Goal: Information Seeking & Learning: Learn about a topic

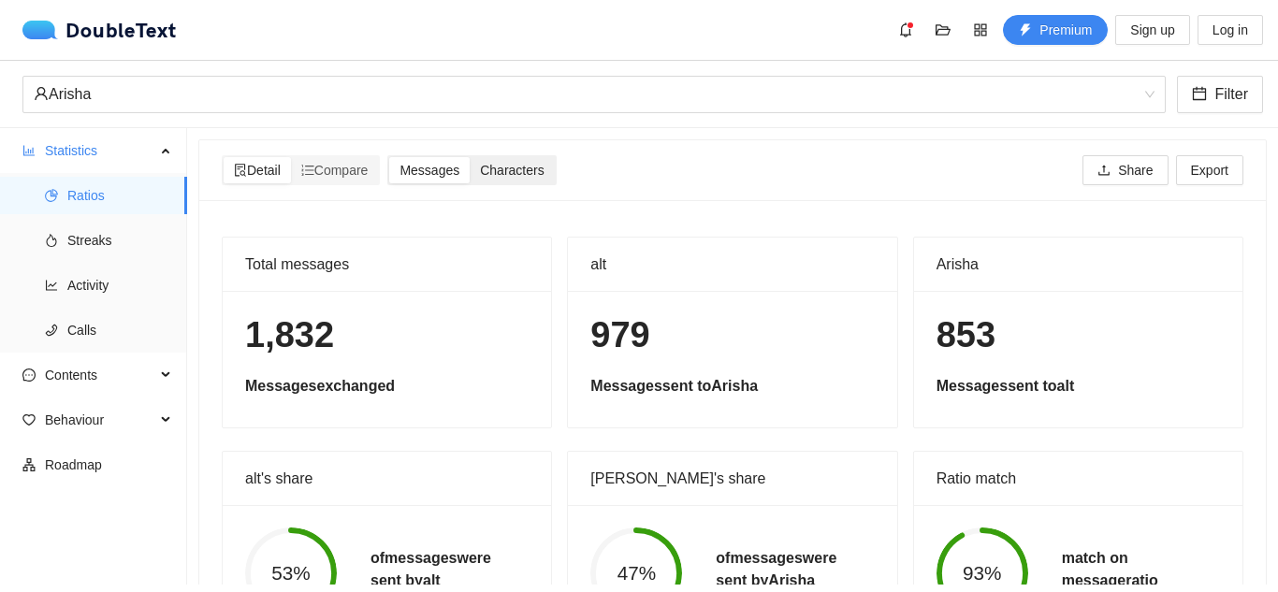
click at [498, 171] on span "Characters" at bounding box center [512, 170] width 64 height 15
click at [470, 157] on input "Characters" at bounding box center [470, 157] width 0 height 0
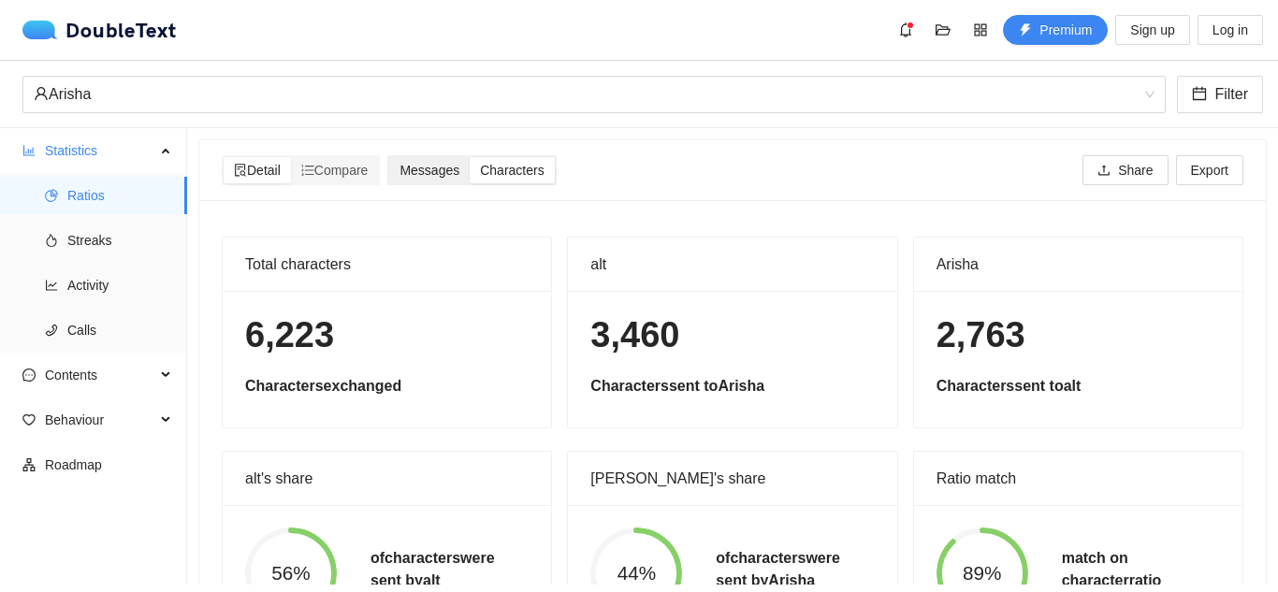
click at [427, 165] on span "Messages" at bounding box center [429, 170] width 60 height 15
click at [389, 157] on input "Messages" at bounding box center [389, 157] width 0 height 0
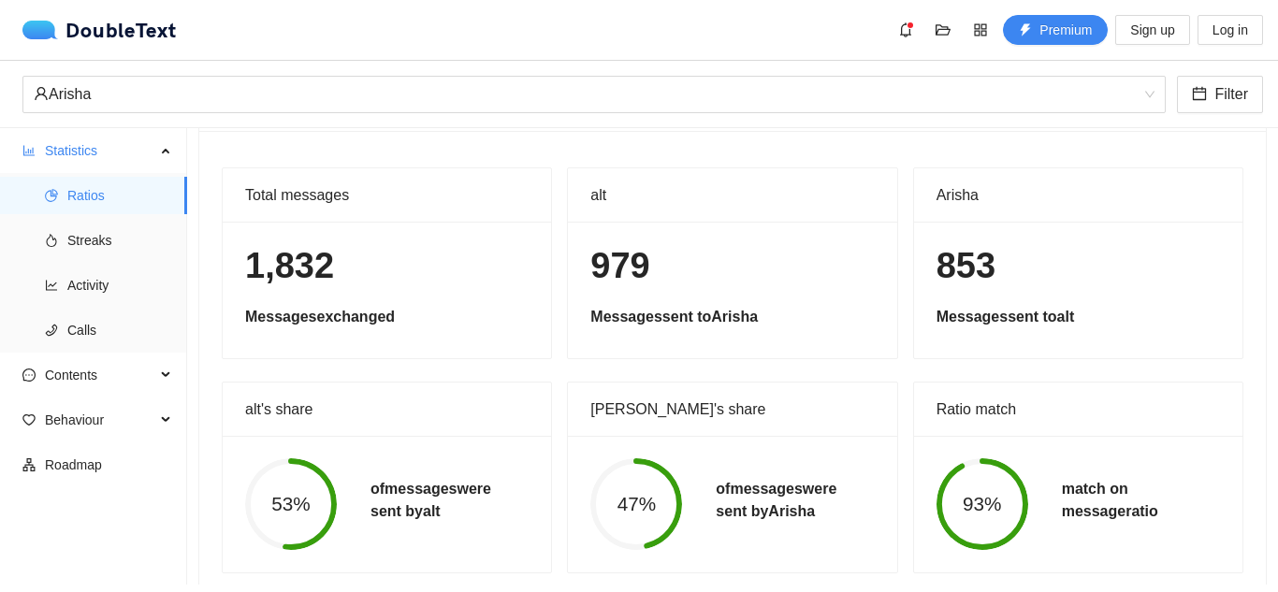
scroll to position [107, 0]
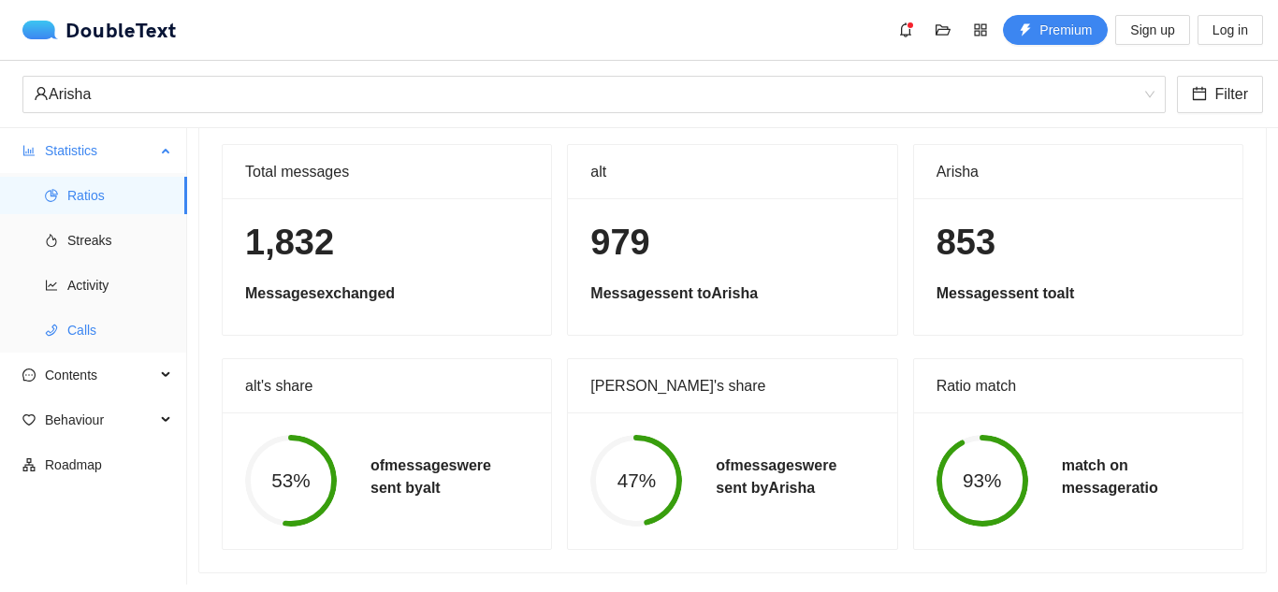
click at [98, 326] on span "Calls" at bounding box center [119, 329] width 105 height 37
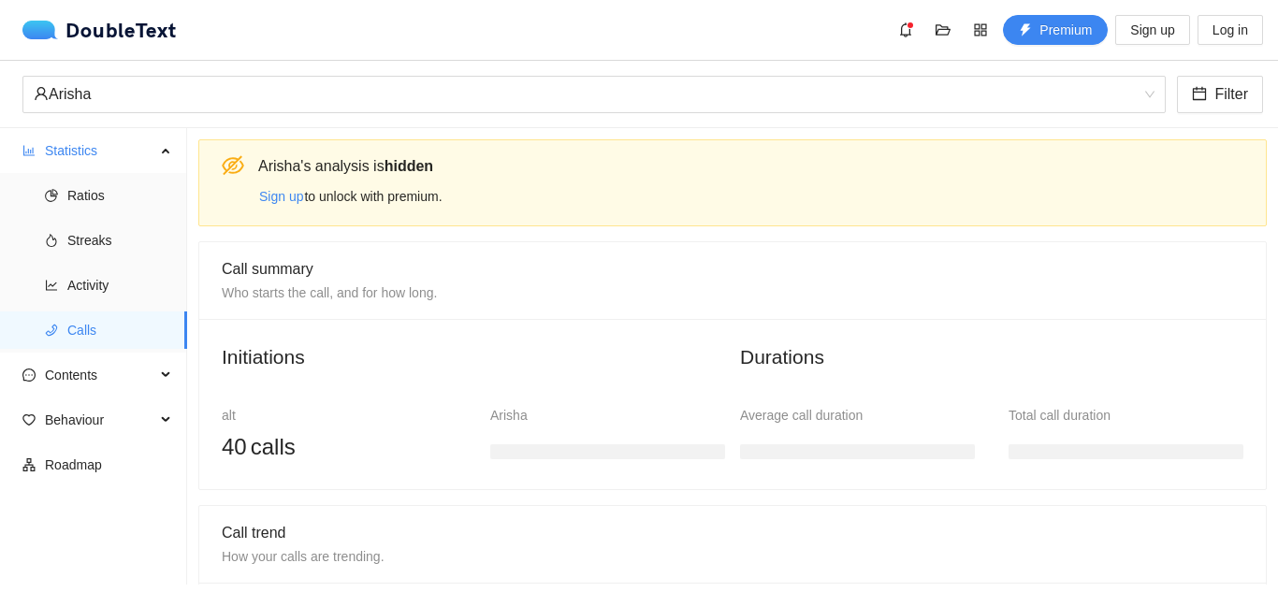
click at [780, 447] on h3 at bounding box center [857, 451] width 235 height 15
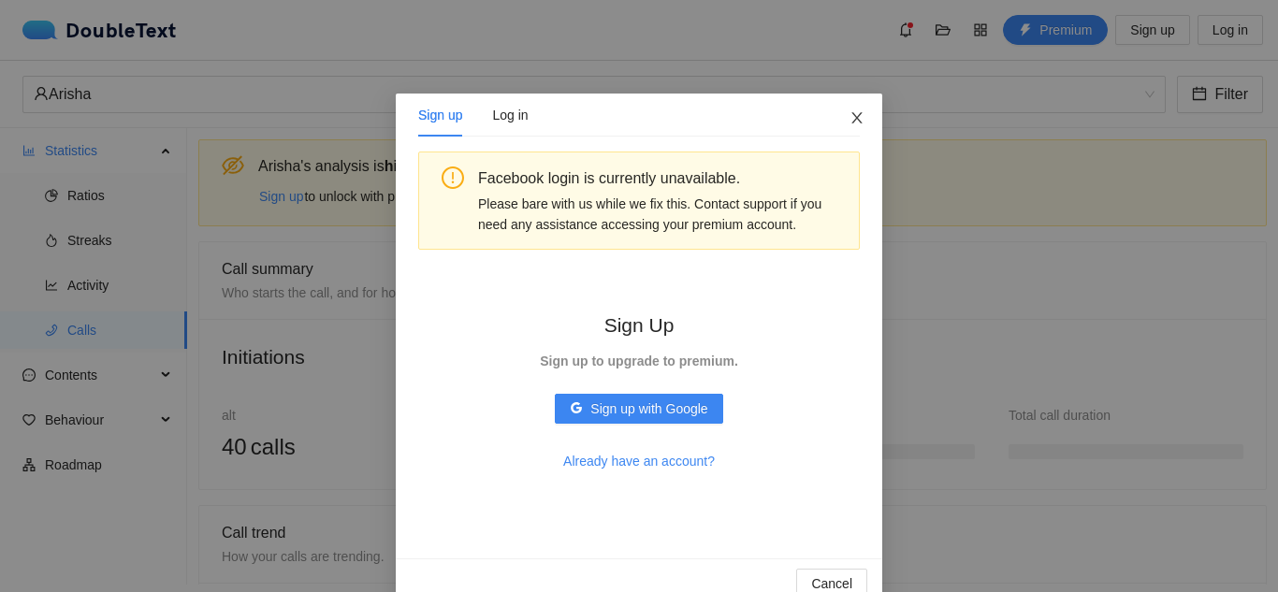
click at [836, 121] on span "Close" at bounding box center [857, 119] width 51 height 51
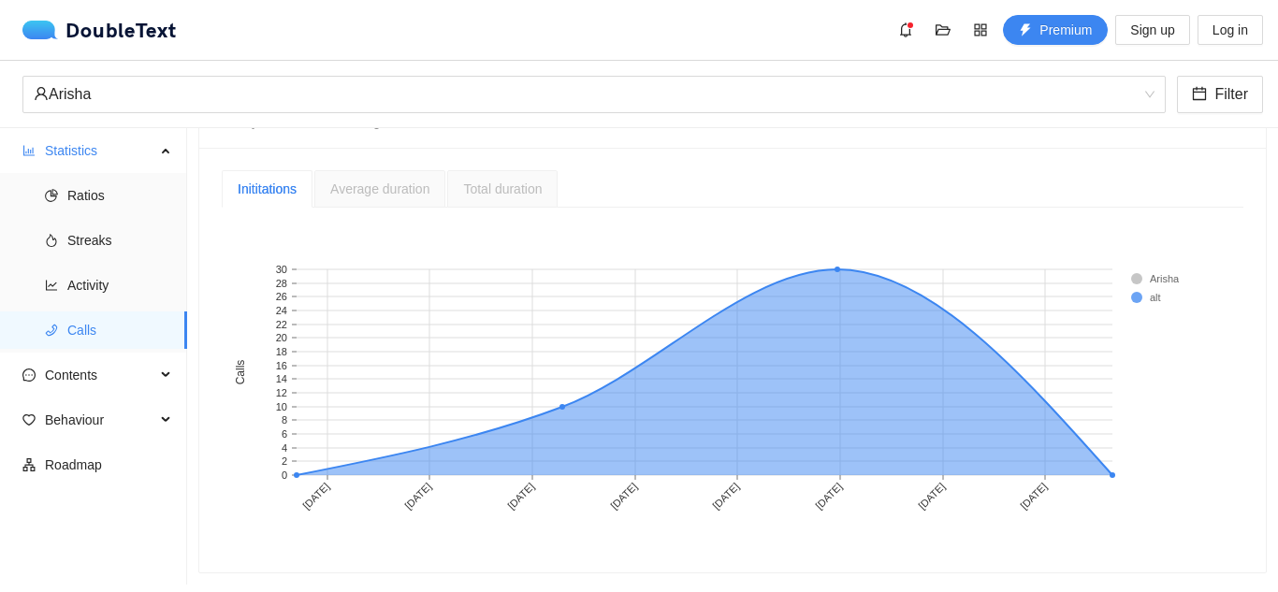
scroll to position [449, 0]
click at [119, 279] on span "Activity" at bounding box center [119, 285] width 105 height 37
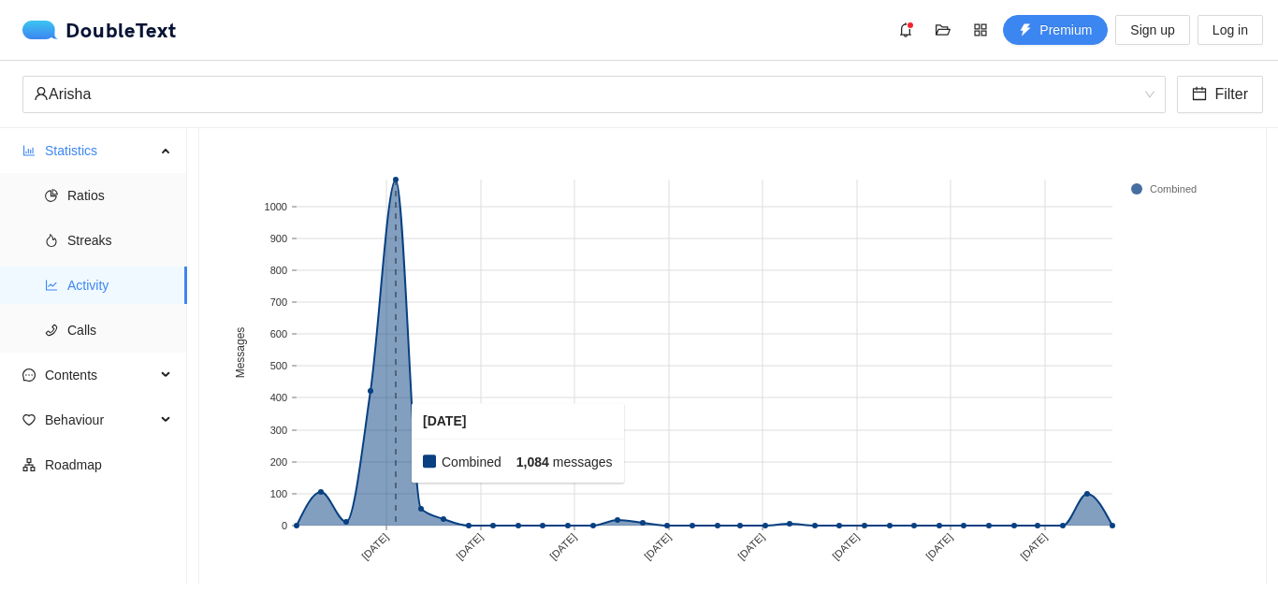
scroll to position [187, 0]
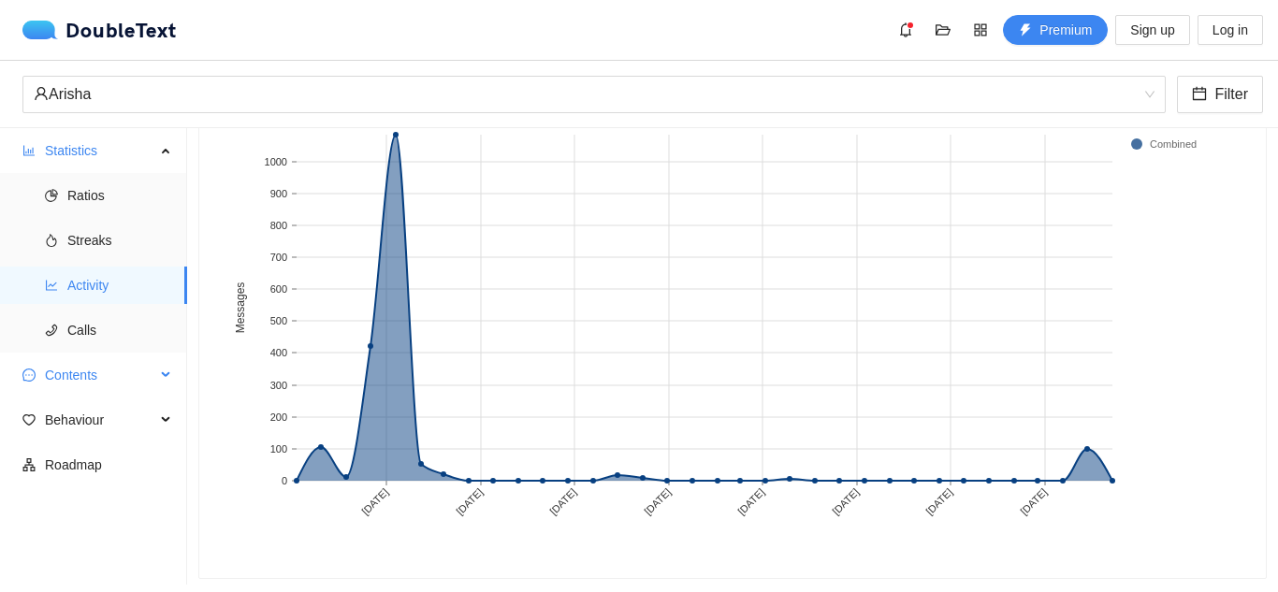
click at [85, 372] on span "Contents" at bounding box center [100, 374] width 110 height 37
click at [118, 422] on span "Behaviour" at bounding box center [100, 419] width 110 height 37
click at [100, 472] on span "Engagement" at bounding box center [119, 464] width 105 height 37
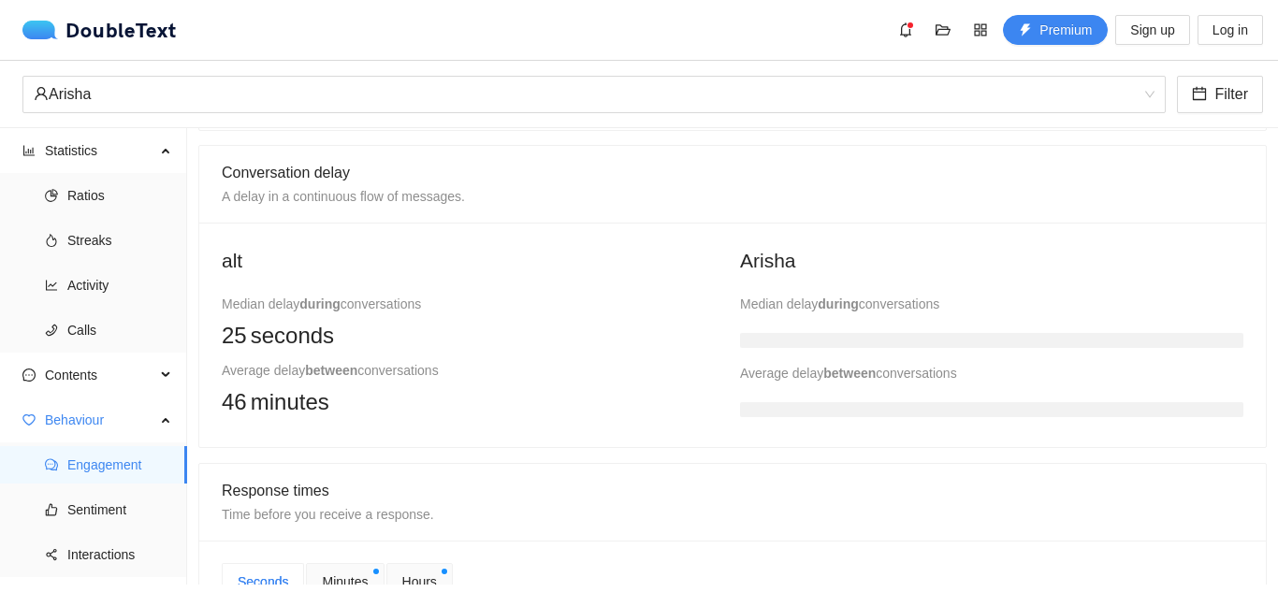
scroll to position [561, 0]
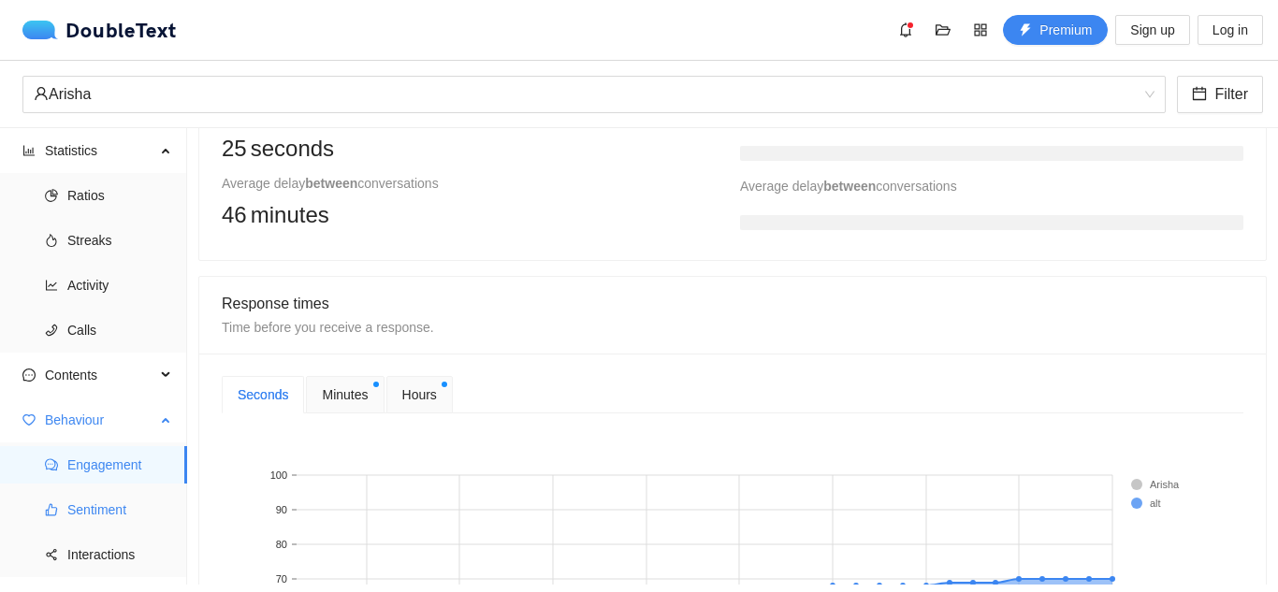
click at [70, 515] on span "Sentiment" at bounding box center [119, 509] width 105 height 37
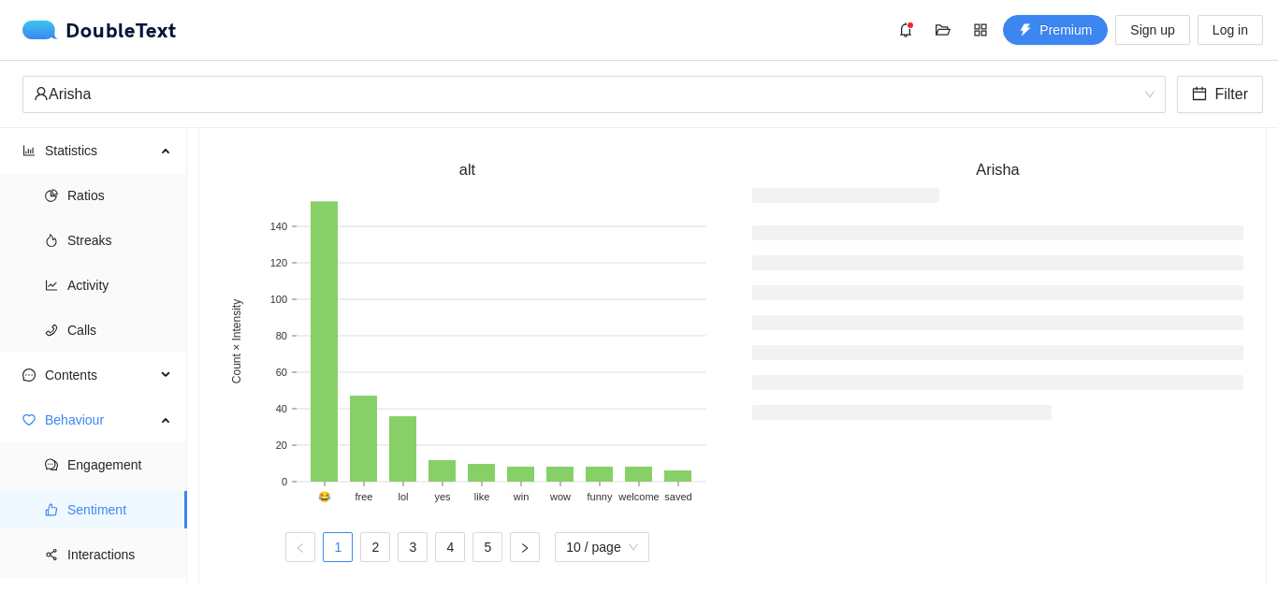
scroll to position [187, 0]
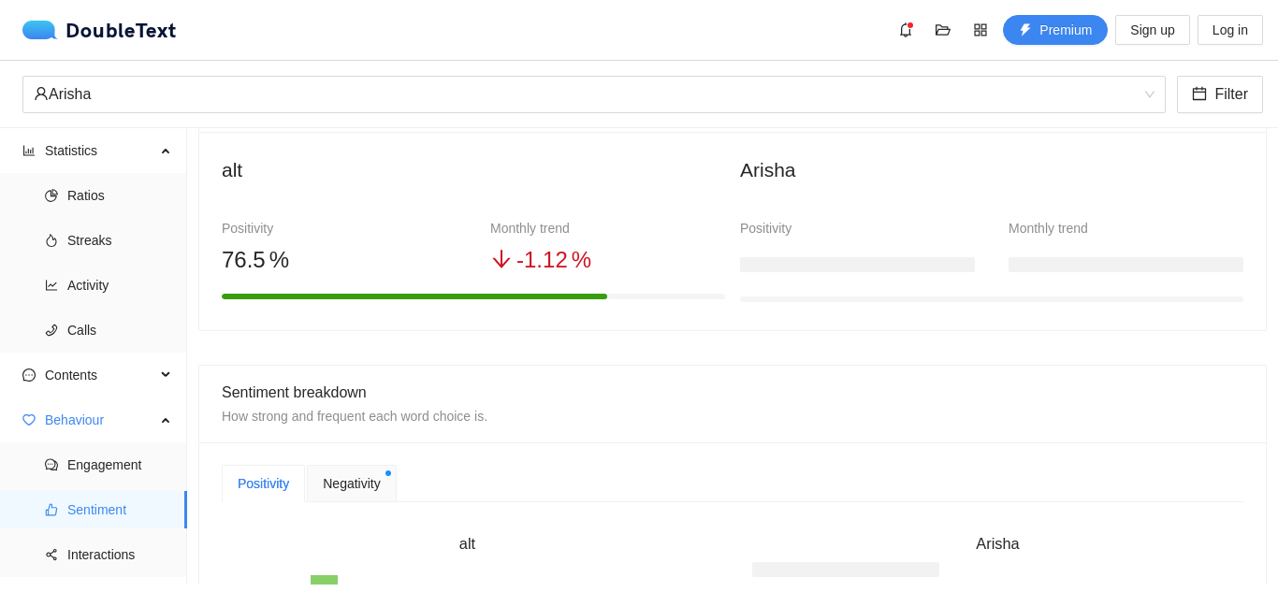
click at [490, 255] on icon "arrow-down" at bounding box center [501, 259] width 22 height 22
click at [495, 257] on icon "arrow-down" at bounding box center [501, 259] width 22 height 22
click at [353, 485] on span "Negativity" at bounding box center [351, 483] width 57 height 21
click at [272, 493] on div "Positivity" at bounding box center [263, 483] width 51 height 21
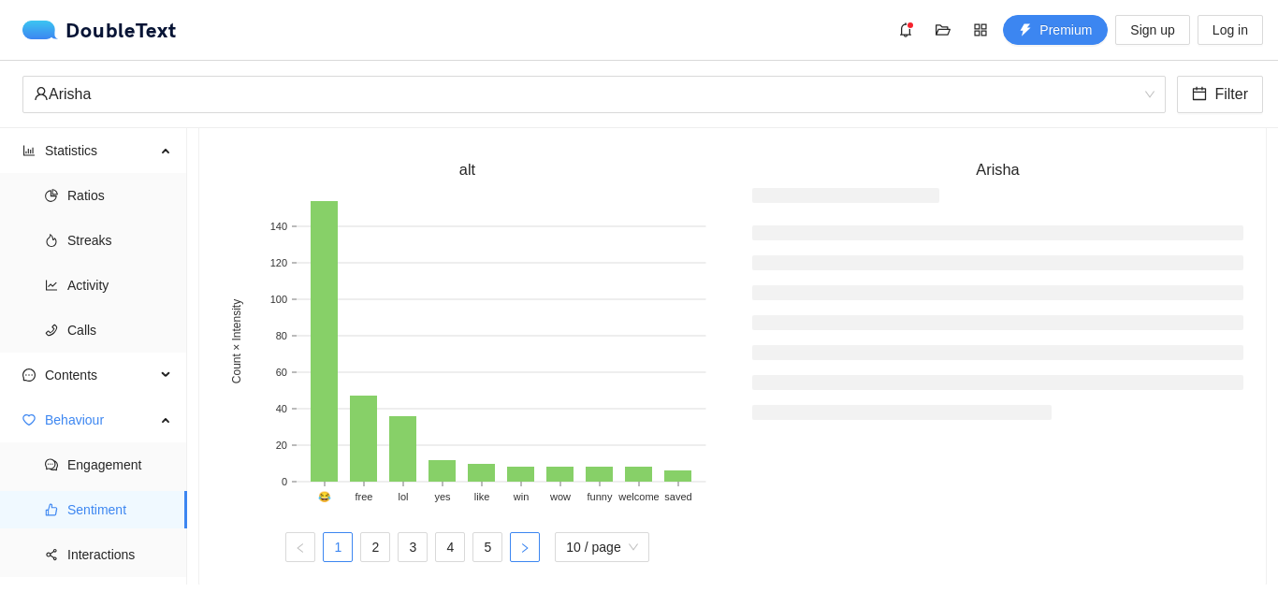
click at [522, 544] on icon "right" at bounding box center [525, 547] width 6 height 9
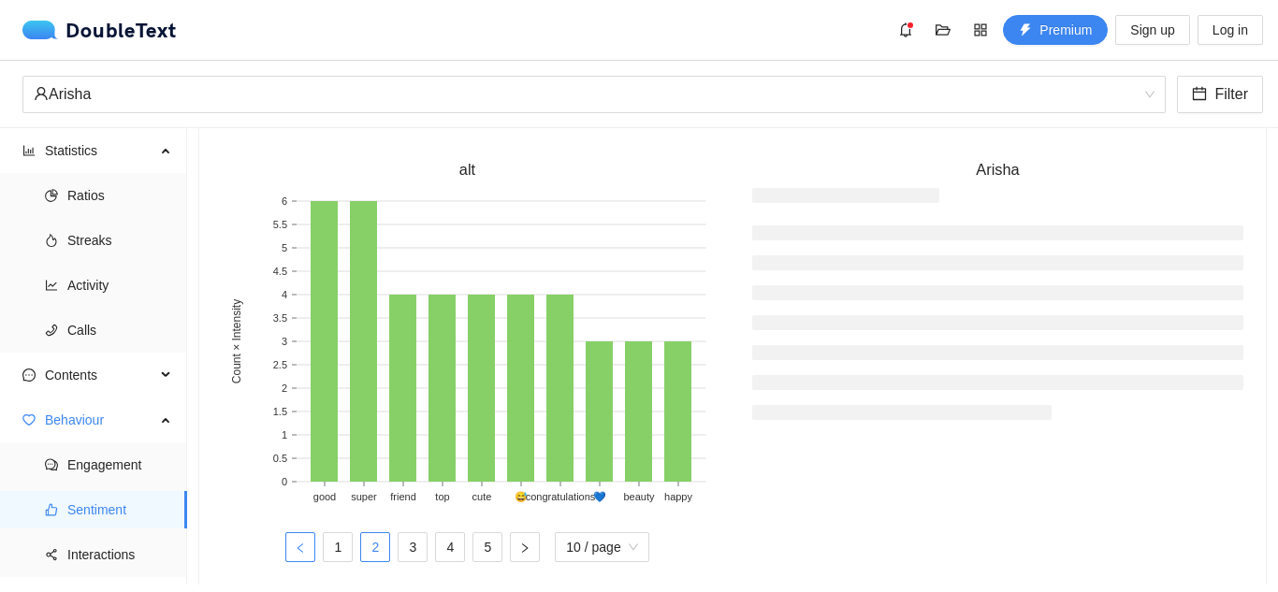
click at [303, 551] on button "button" at bounding box center [300, 547] width 30 height 30
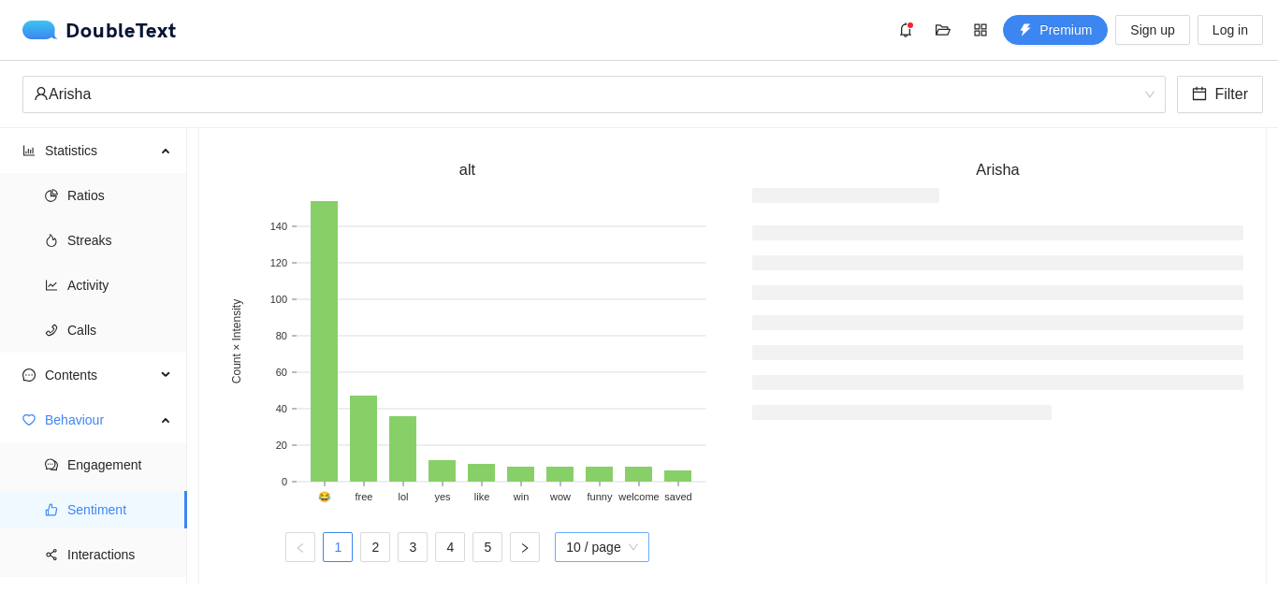
click at [607, 546] on span "10 / page" at bounding box center [601, 547] width 71 height 28
click at [595, 509] on div "20 / page" at bounding box center [602, 509] width 72 height 21
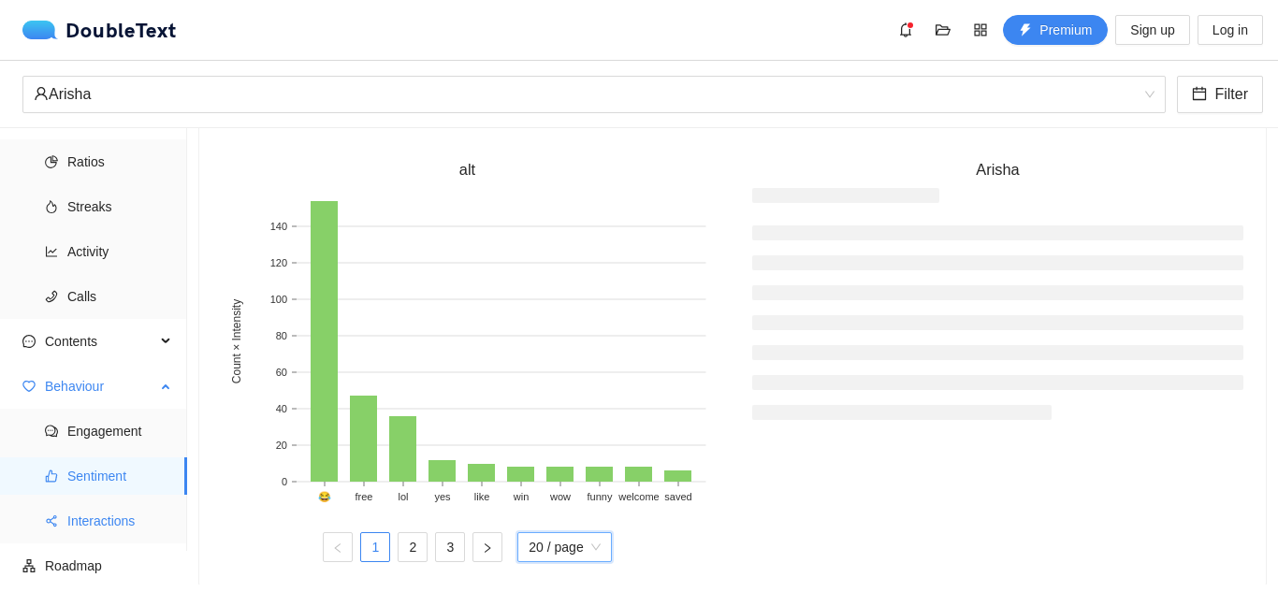
click at [98, 525] on span "Interactions" at bounding box center [119, 520] width 105 height 37
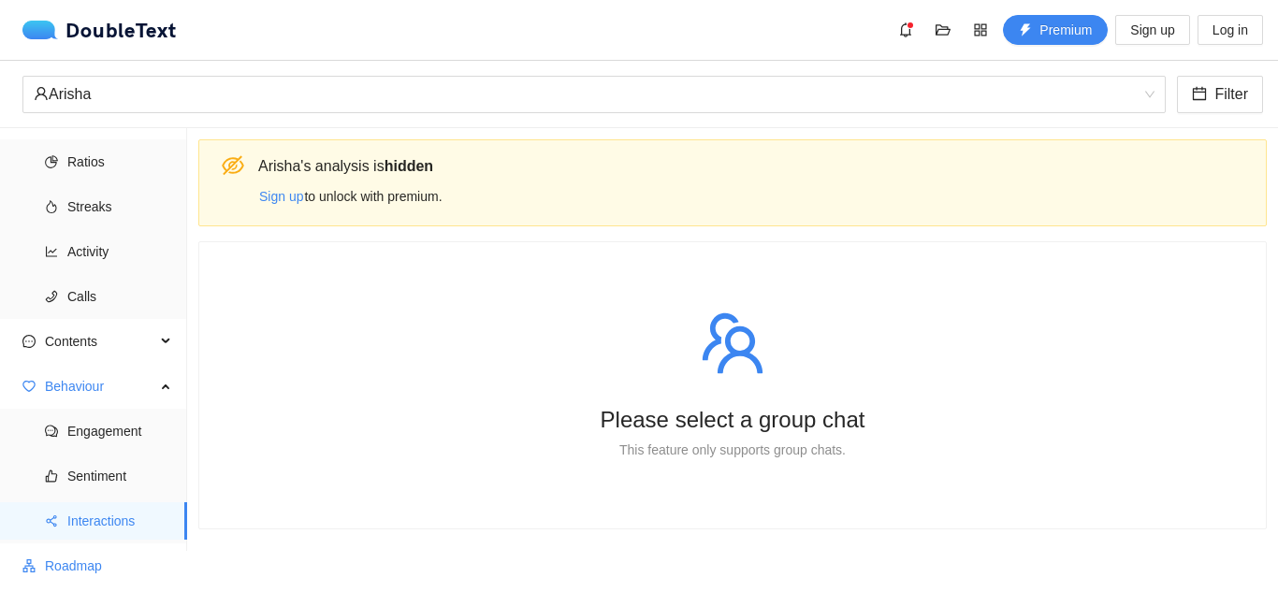
click at [88, 565] on span "Roadmap" at bounding box center [108, 565] width 127 height 37
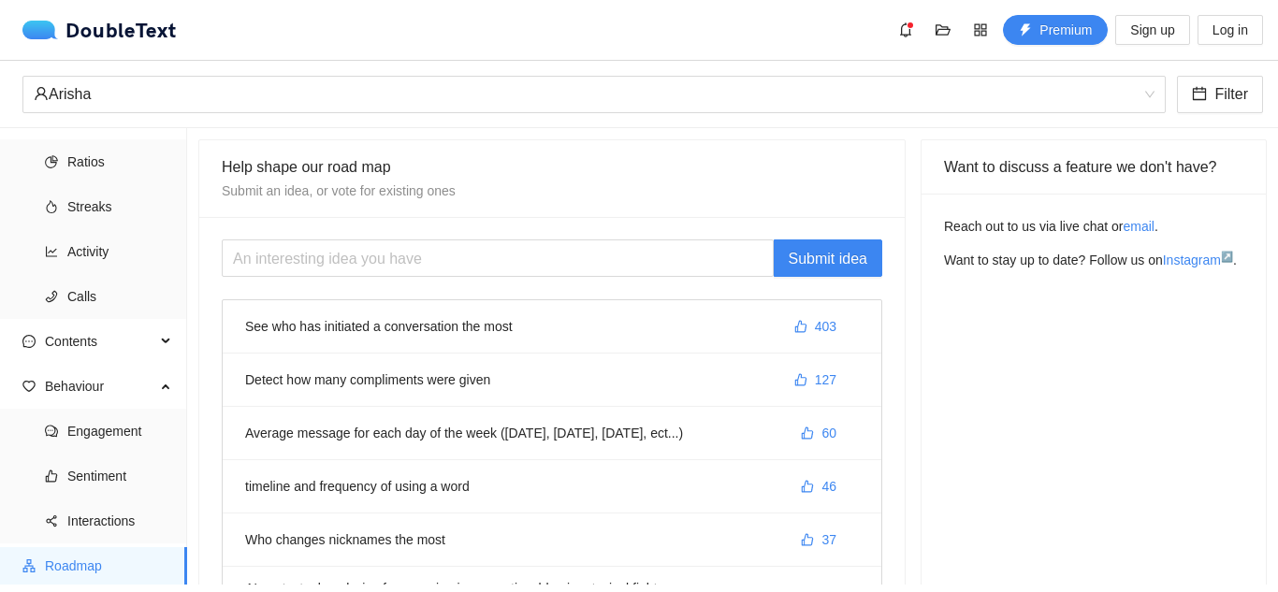
click at [569, 328] on li "See who has initiated a conversation the most 403" at bounding box center [552, 326] width 658 height 53
click at [427, 330] on li "See who has initiated a conversation the most 403" at bounding box center [552, 326] width 658 height 53
click at [50, 157] on icon "pie-chart" at bounding box center [51, 161] width 13 height 13
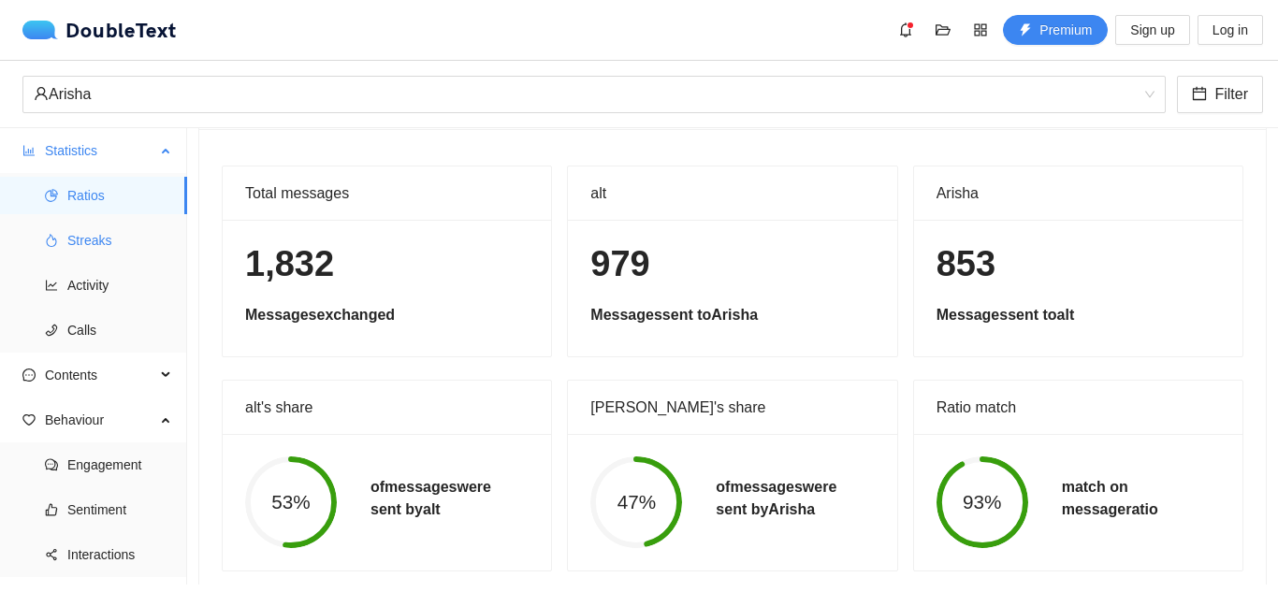
scroll to position [107, 0]
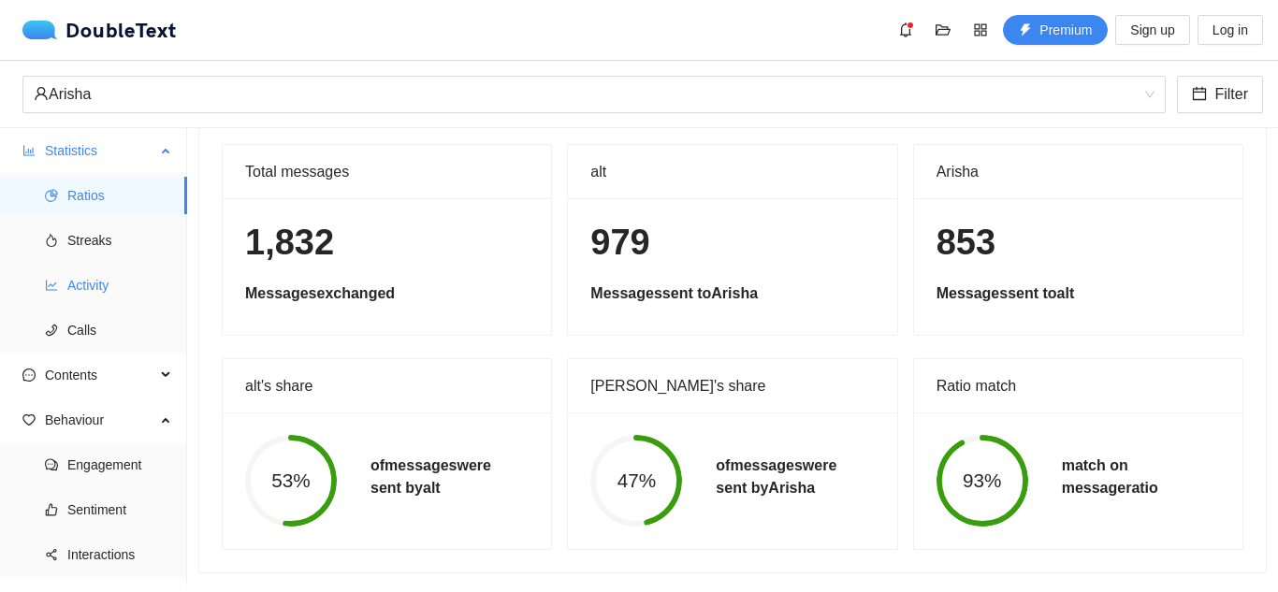
click at [101, 284] on span "Activity" at bounding box center [119, 285] width 105 height 37
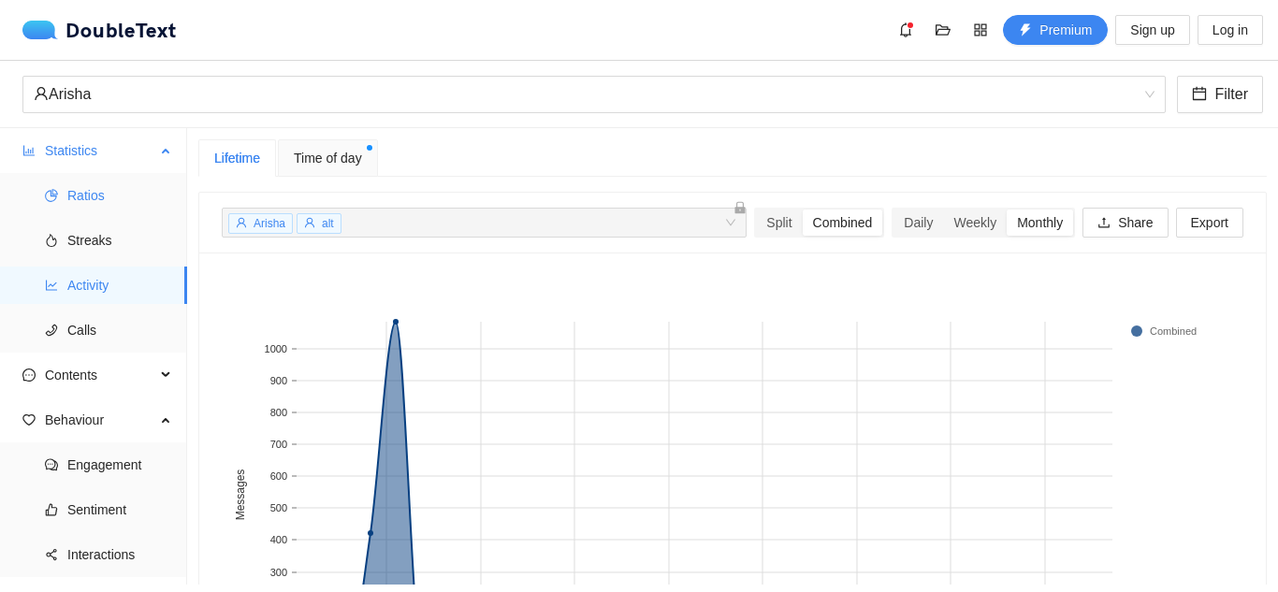
click at [96, 205] on span "Ratios" at bounding box center [119, 195] width 105 height 37
click at [108, 95] on div "Arisha" at bounding box center [586, 95] width 1104 height 36
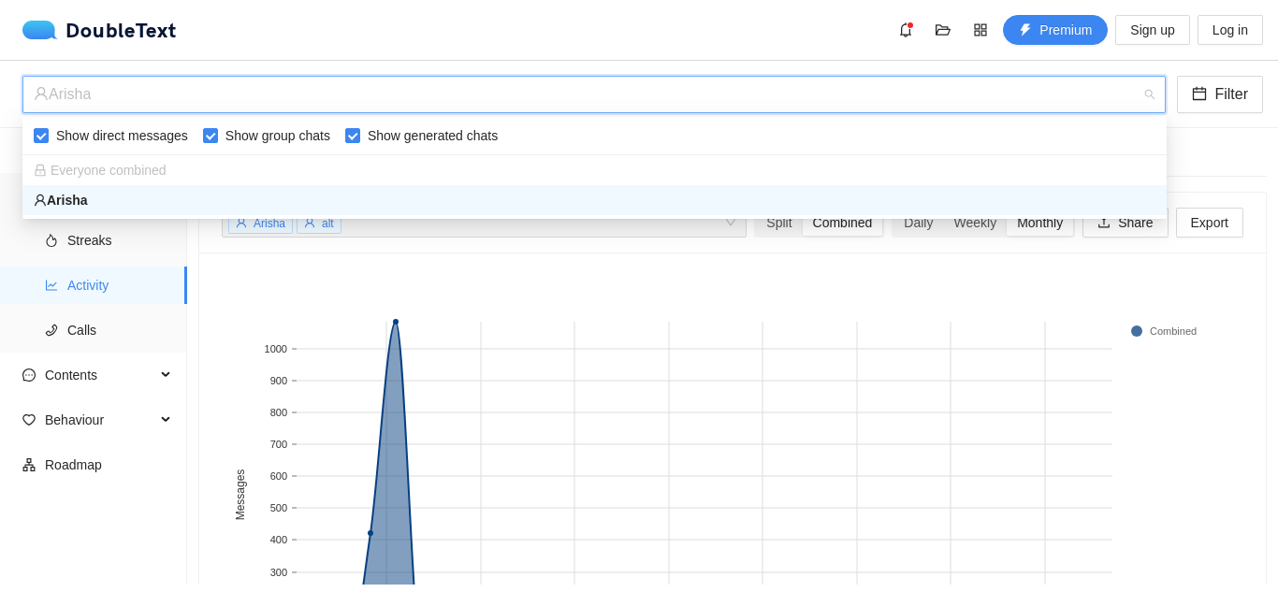
click at [113, 166] on span "Everyone combined" at bounding box center [100, 170] width 133 height 15
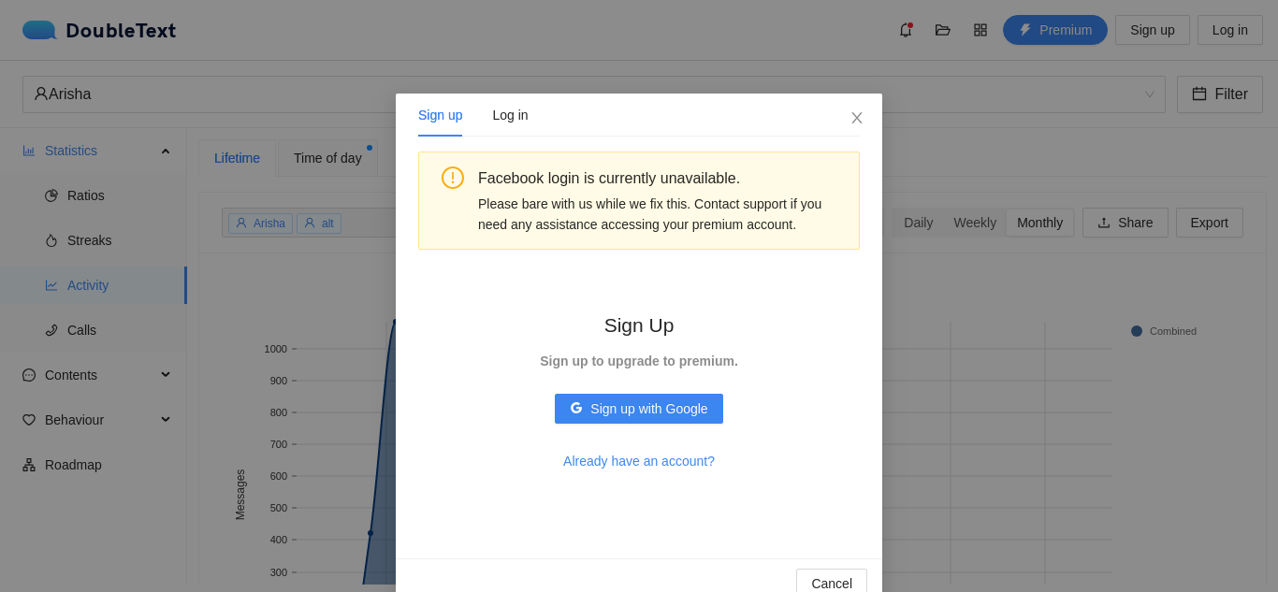
click at [318, 45] on div "Sign up Log in Facebook login is currently unavailable. Please bare with us whi…" at bounding box center [639, 296] width 1278 height 592
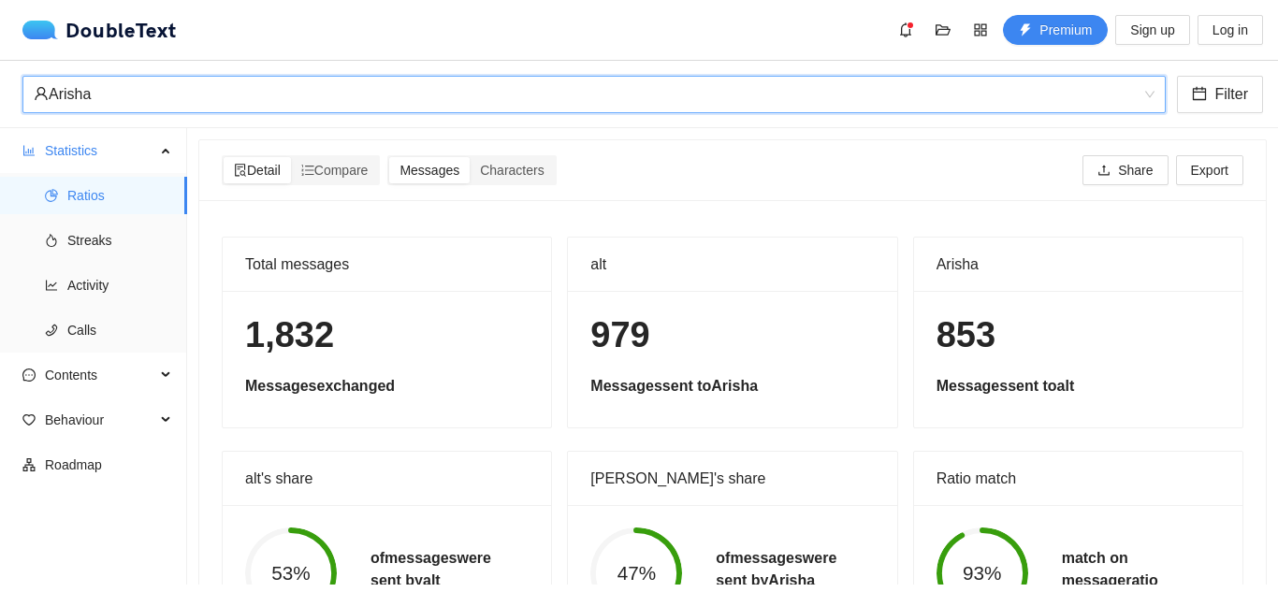
click at [86, 98] on div "Arisha" at bounding box center [586, 95] width 1104 height 36
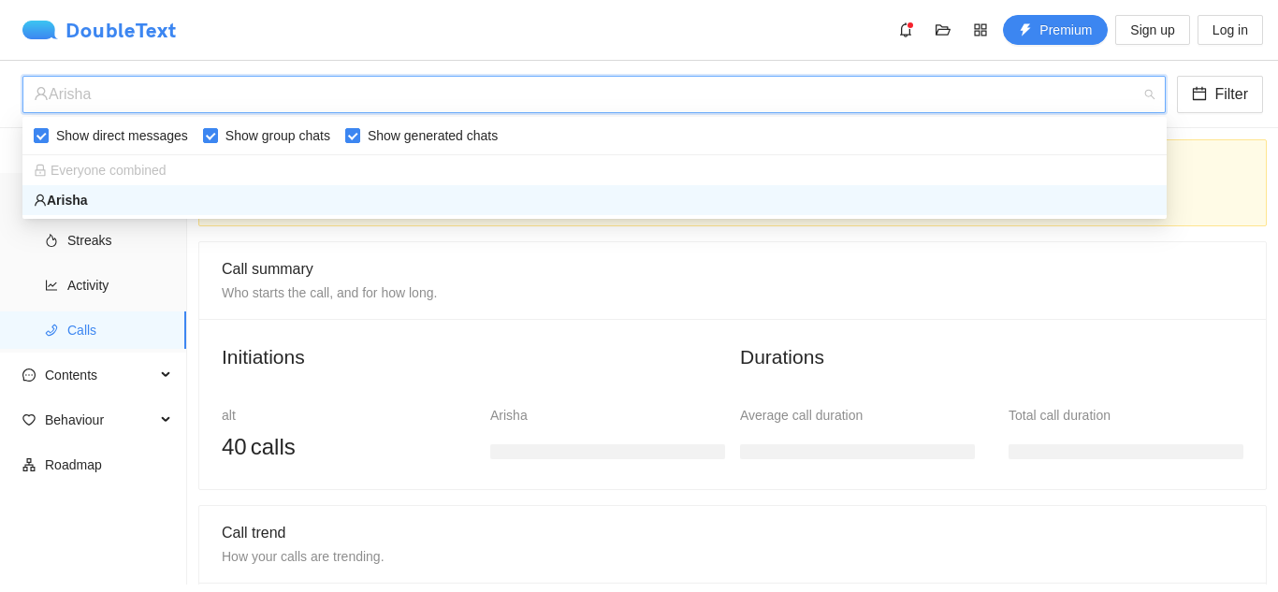
click at [109, 30] on div "DoubleText" at bounding box center [99, 30] width 154 height 19
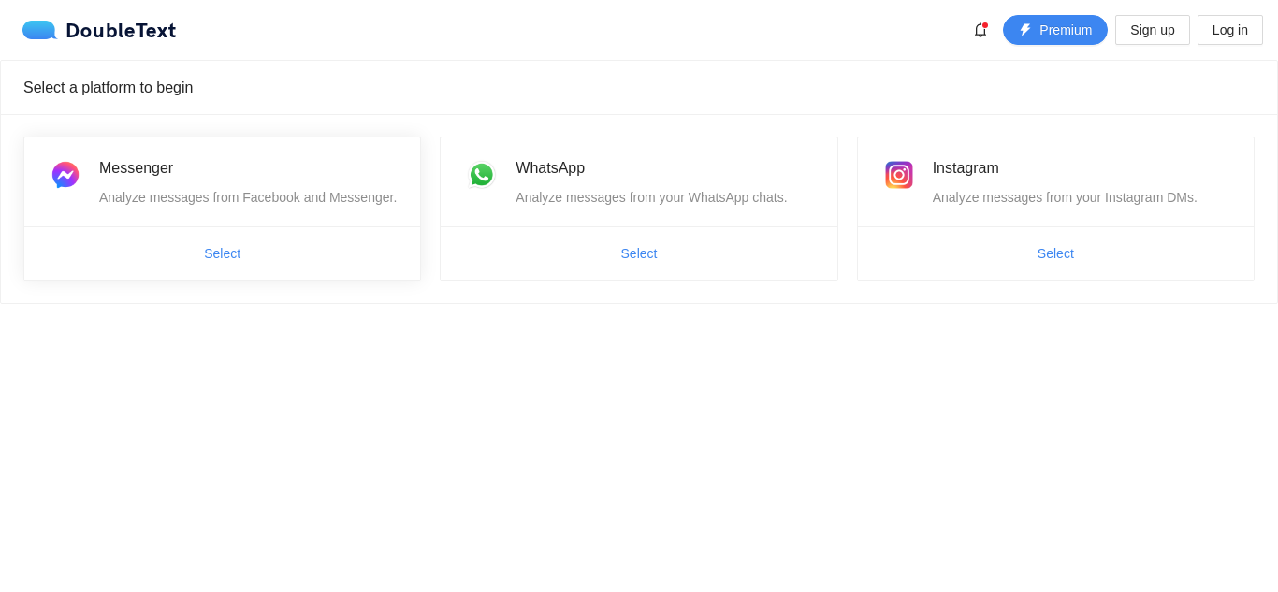
click at [320, 258] on span "Select" at bounding box center [222, 254] width 396 height 30
click at [1036, 259] on button "Select" at bounding box center [1055, 254] width 66 height 30
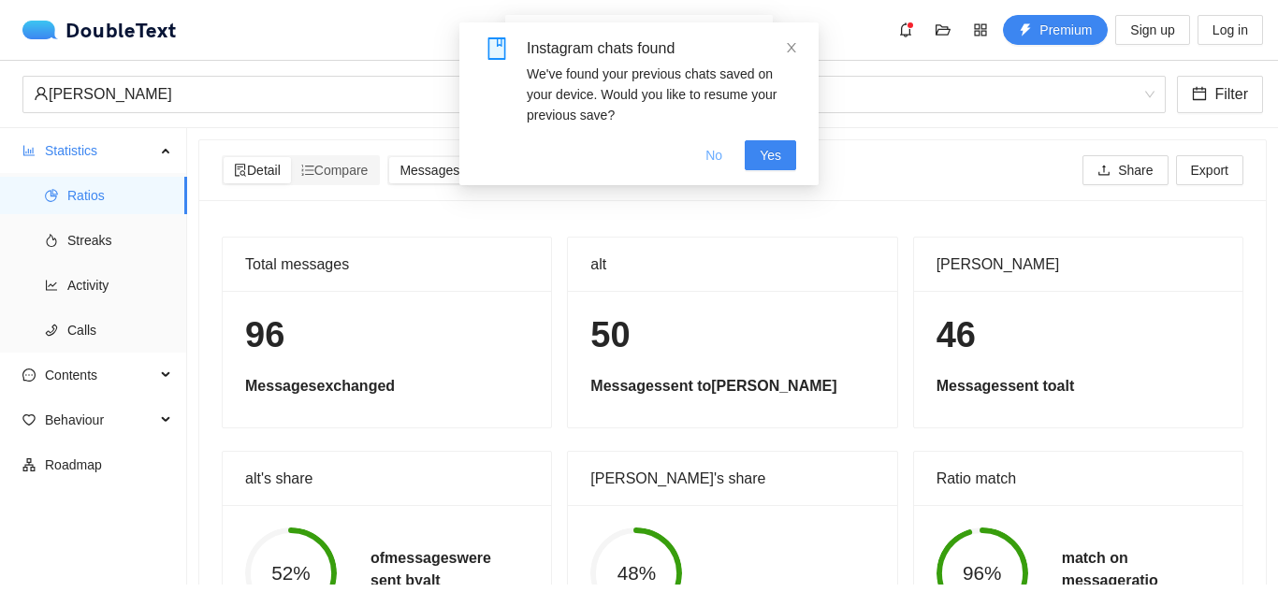
click at [716, 151] on span "No" at bounding box center [713, 155] width 17 height 21
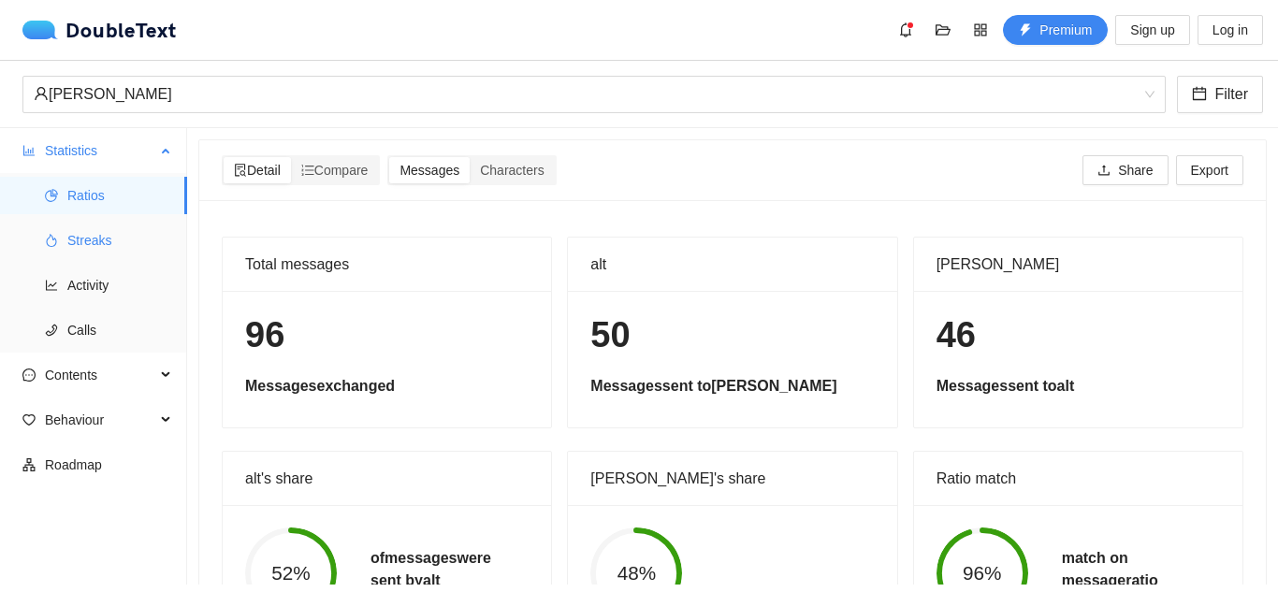
click at [112, 262] on ul "Ratios Streaks Activity Calls" at bounding box center [93, 263] width 186 height 180
click at [108, 282] on span "Activity" at bounding box center [119, 285] width 105 height 37
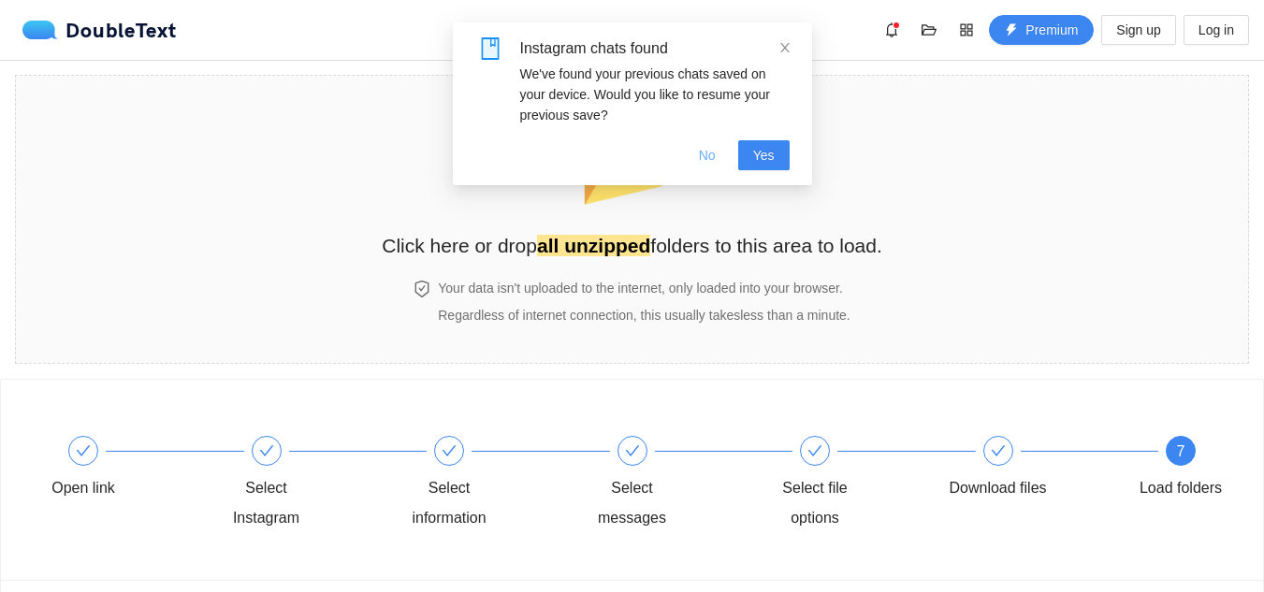
click at [710, 155] on span "No" at bounding box center [707, 155] width 17 height 21
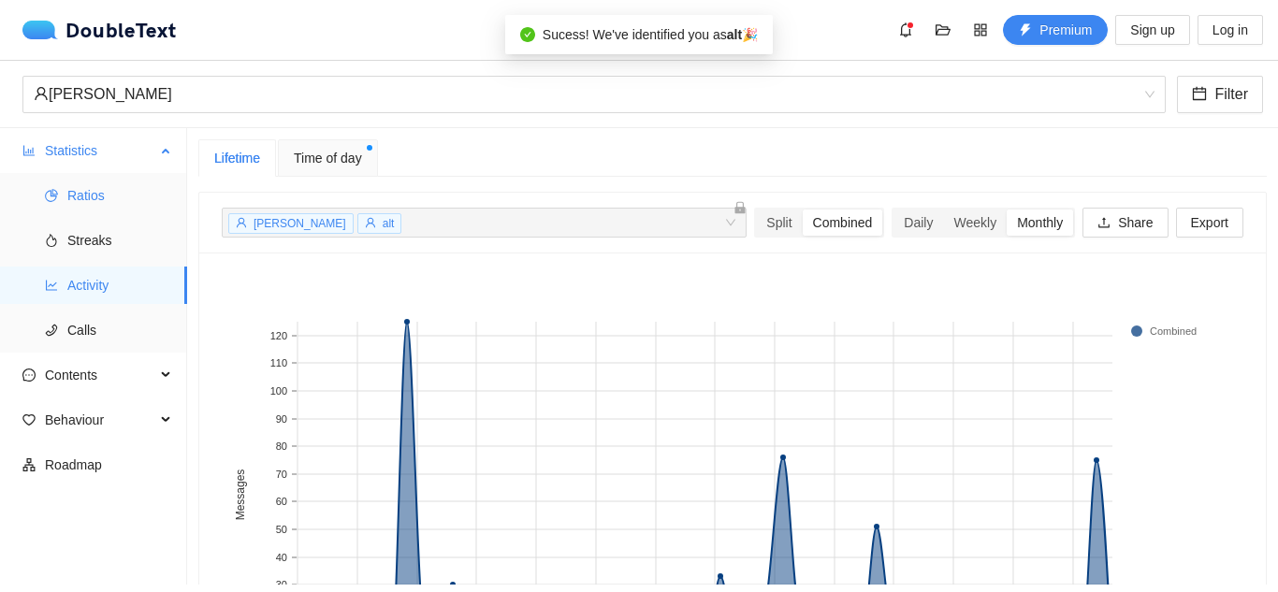
click at [58, 197] on li "Ratios" at bounding box center [93, 195] width 187 height 37
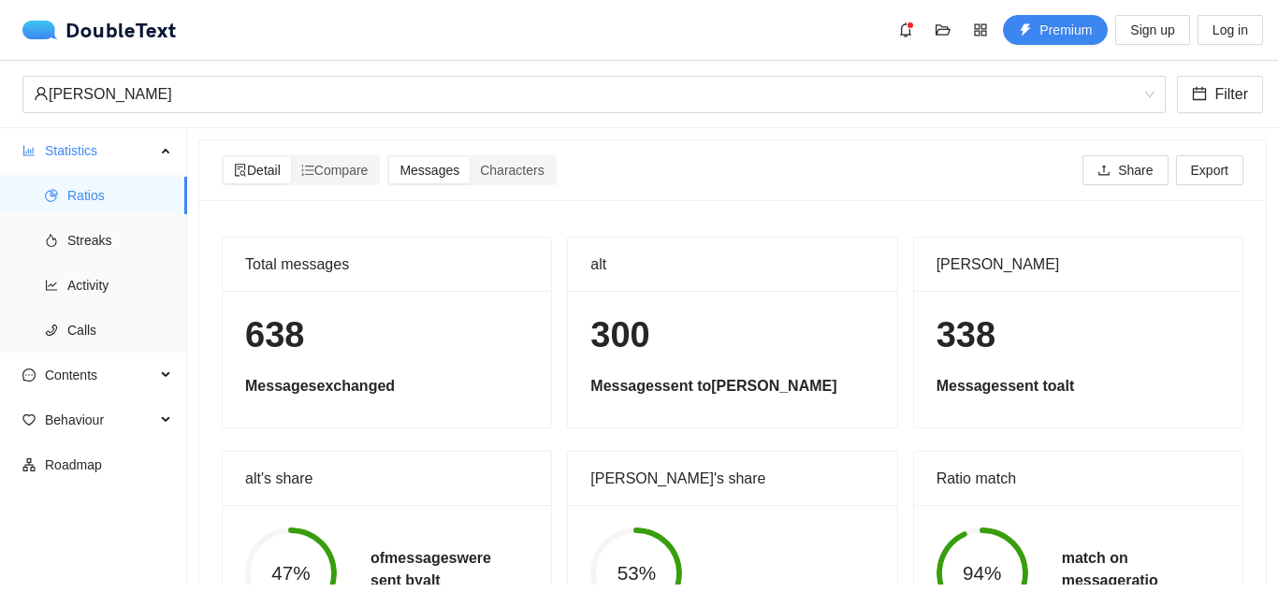
scroll to position [107, 0]
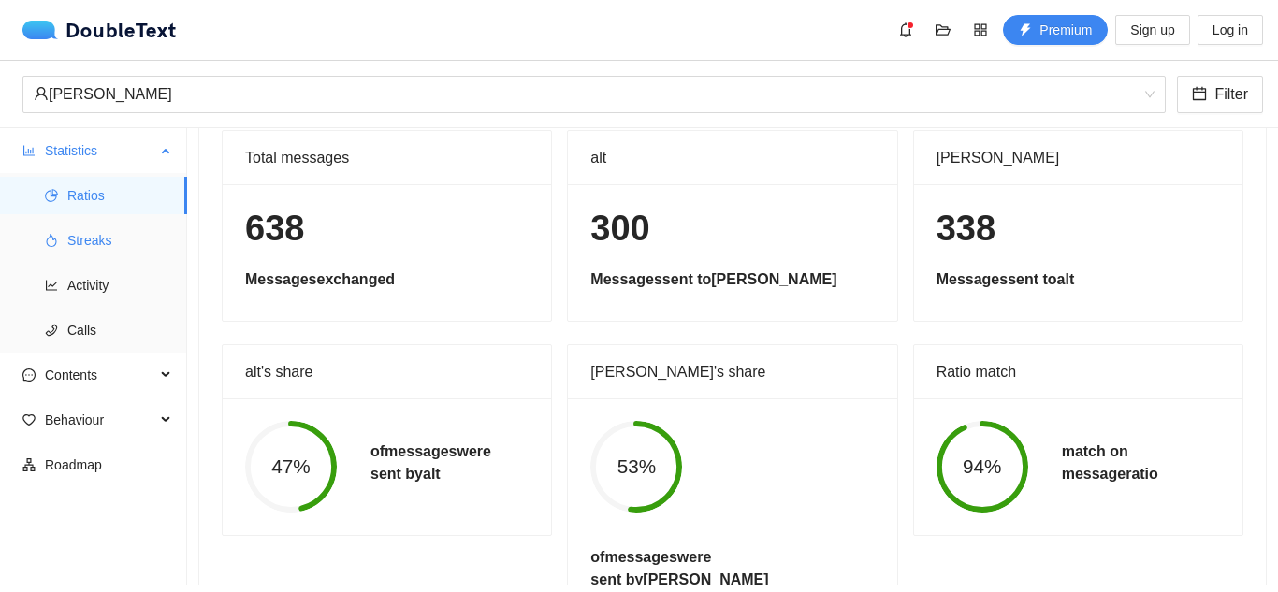
click at [80, 232] on span "Streaks" at bounding box center [119, 240] width 105 height 37
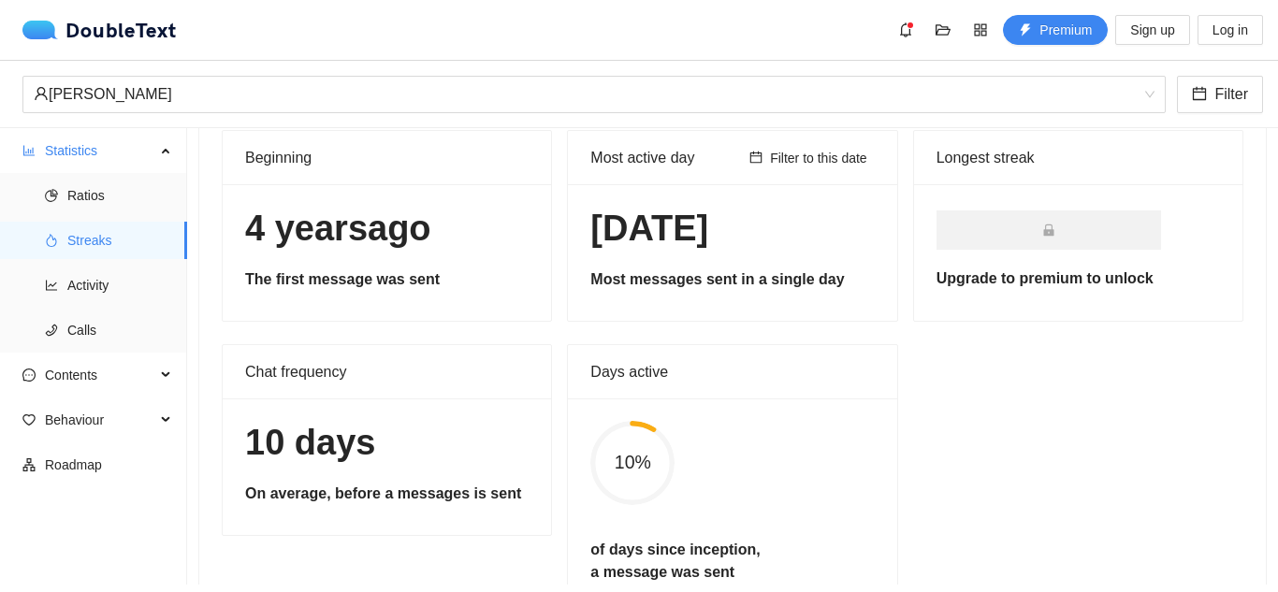
click at [325, 262] on div "[DATE] The first message was sent" at bounding box center [387, 252] width 328 height 137
click at [690, 226] on h1 "[DATE]" at bounding box center [731, 229] width 283 height 44
click at [798, 167] on span "Filter to this date" at bounding box center [818, 158] width 97 height 21
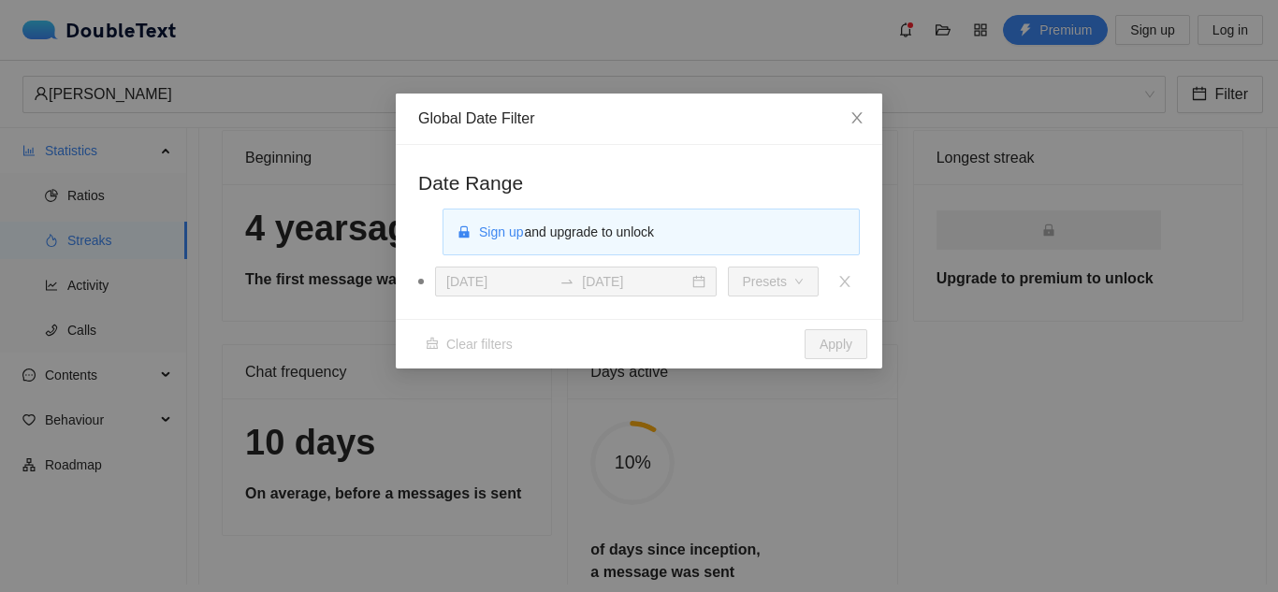
click at [677, 296] on div "03 Aug 2025 03 Aug 2025" at bounding box center [576, 282] width 282 height 30
click at [857, 115] on icon "close" at bounding box center [856, 117] width 15 height 15
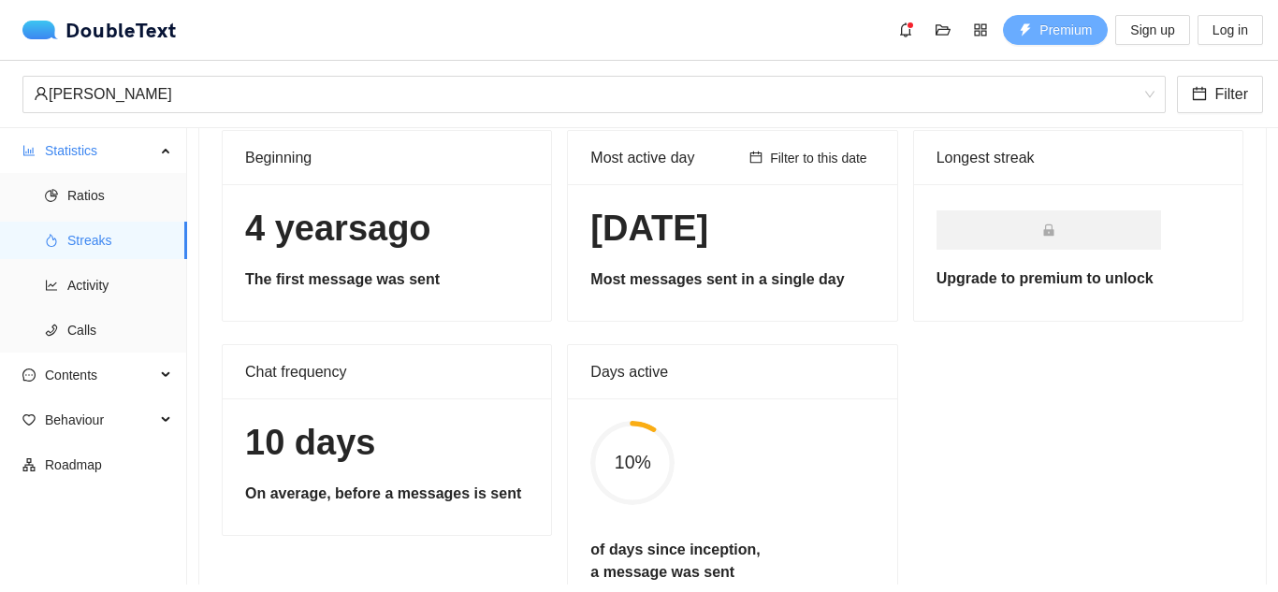
click at [1039, 40] on button "Premium" at bounding box center [1055, 30] width 105 height 30
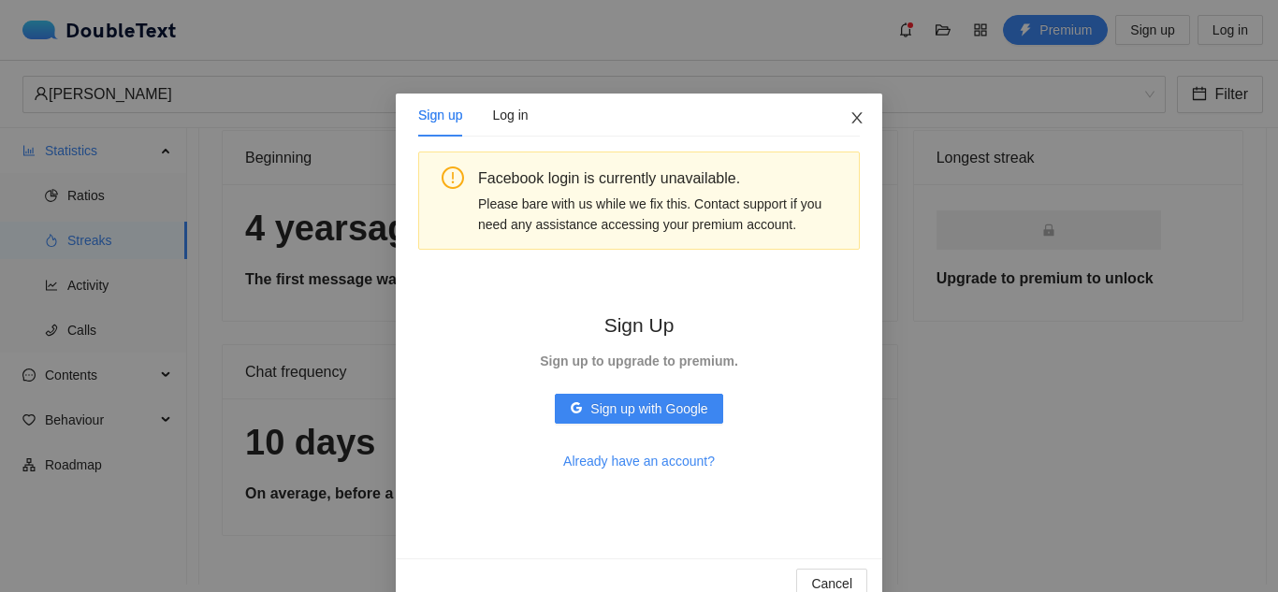
click at [849, 124] on icon "close" at bounding box center [856, 117] width 15 height 15
